Goal: Information Seeking & Learning: Learn about a topic

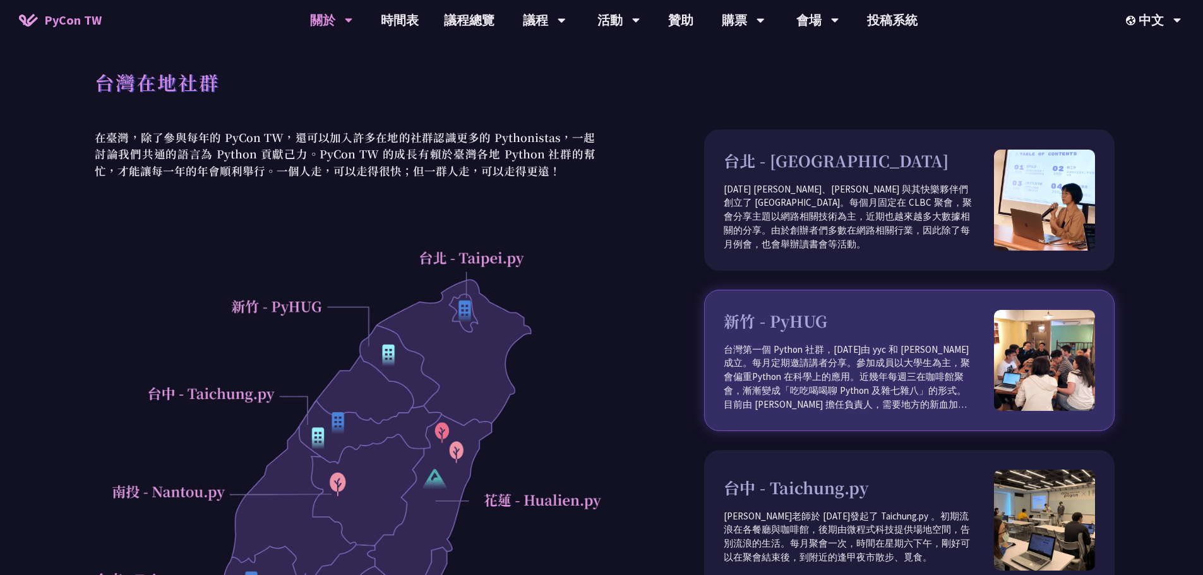
click at [1072, 351] on img at bounding box center [1044, 360] width 101 height 101
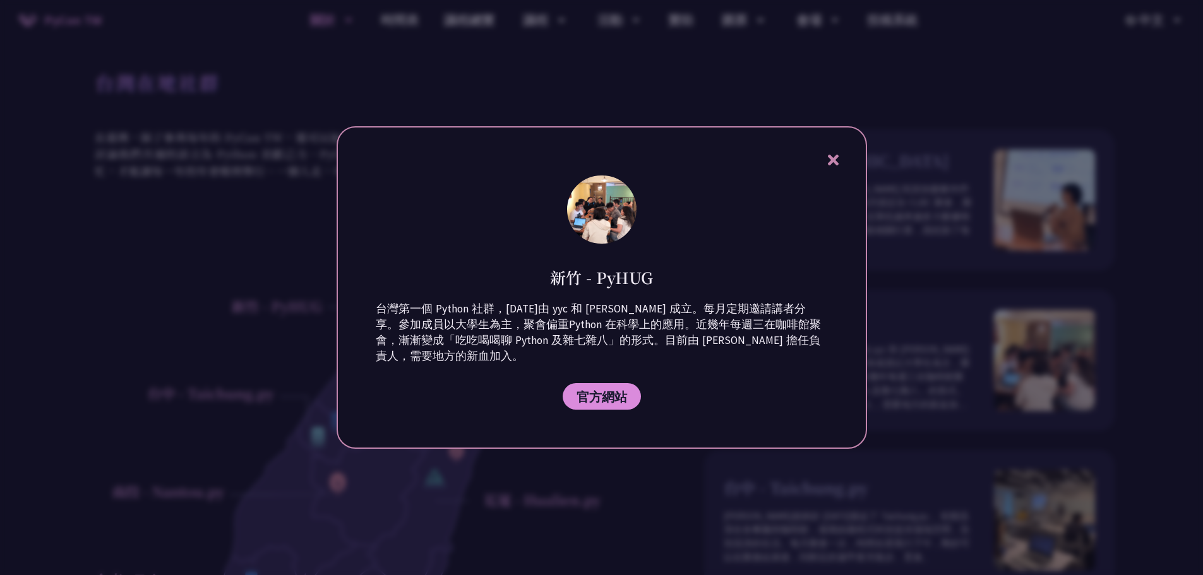
click at [834, 160] on icon at bounding box center [833, 160] width 11 height 11
